Goal: Complete application form: Complete application form

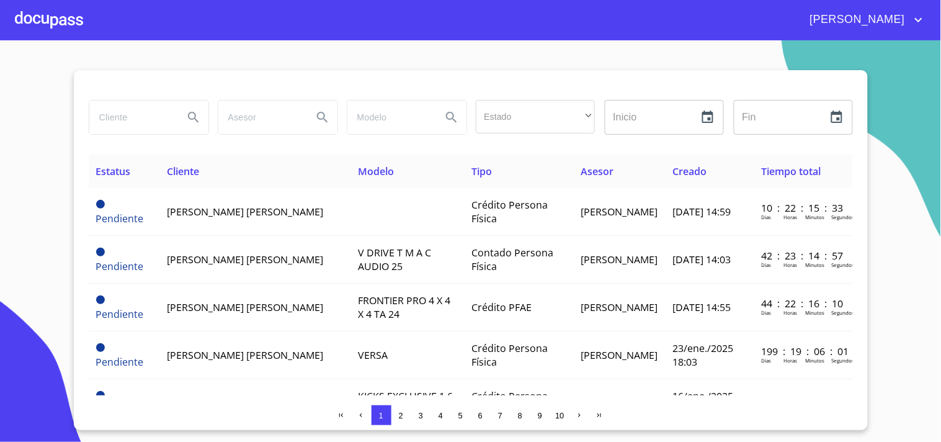
click at [47, 17] on div at bounding box center [49, 20] width 68 height 40
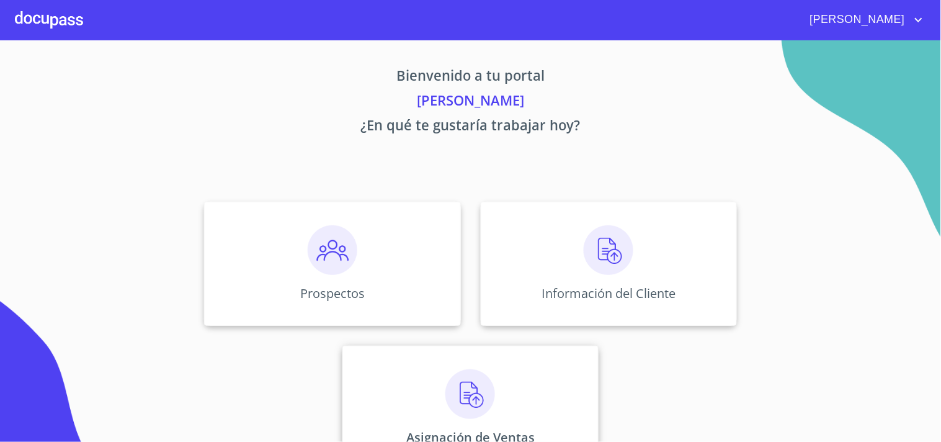
click at [479, 395] on img at bounding box center [471, 394] width 50 height 50
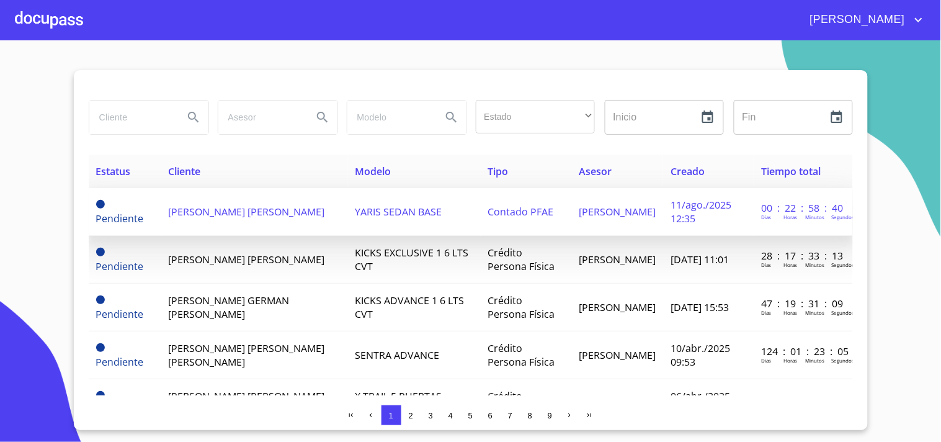
click at [218, 207] on span "[PERSON_NAME] [PERSON_NAME]" at bounding box center [246, 212] width 156 height 14
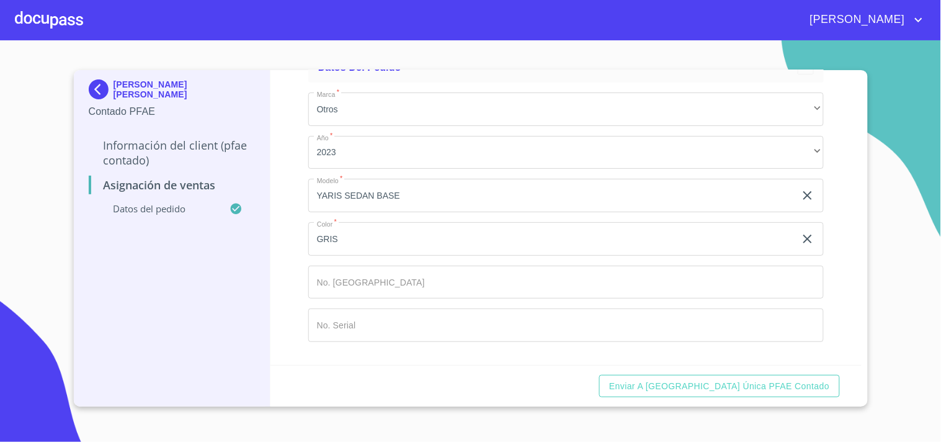
scroll to position [83, 0]
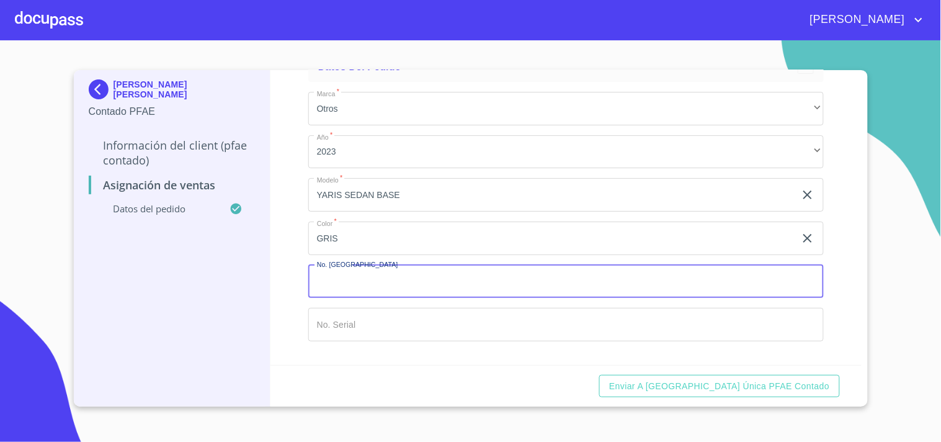
click at [358, 294] on input "Marca   *" at bounding box center [566, 282] width 516 height 34
type input "148723"
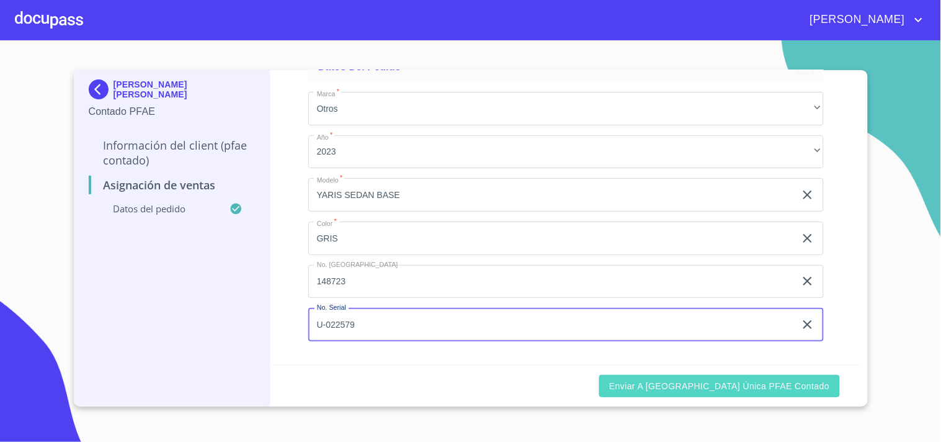
type input "U-022579"
click at [789, 389] on span "Enviar a [GEOGRAPHIC_DATA] única PFAE contado" at bounding box center [719, 387] width 220 height 16
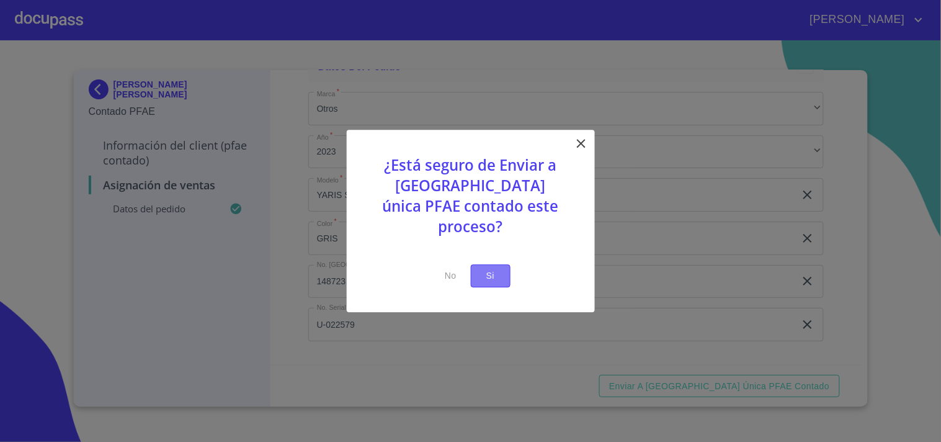
click at [489, 268] on span "Si" at bounding box center [491, 276] width 20 height 16
